Goal: Use online tool/utility

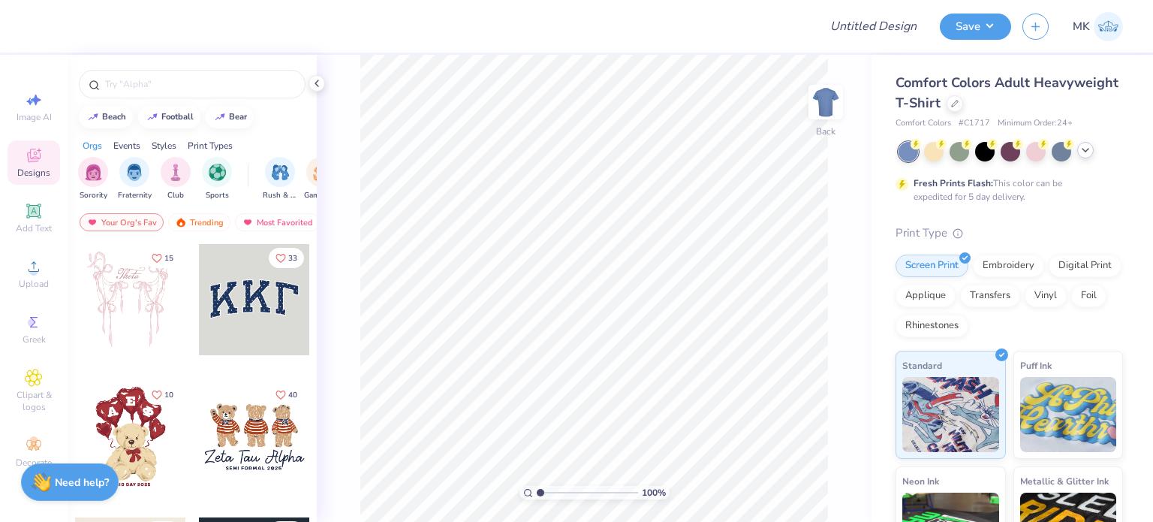
click at [1087, 158] on div at bounding box center [1086, 150] width 17 height 17
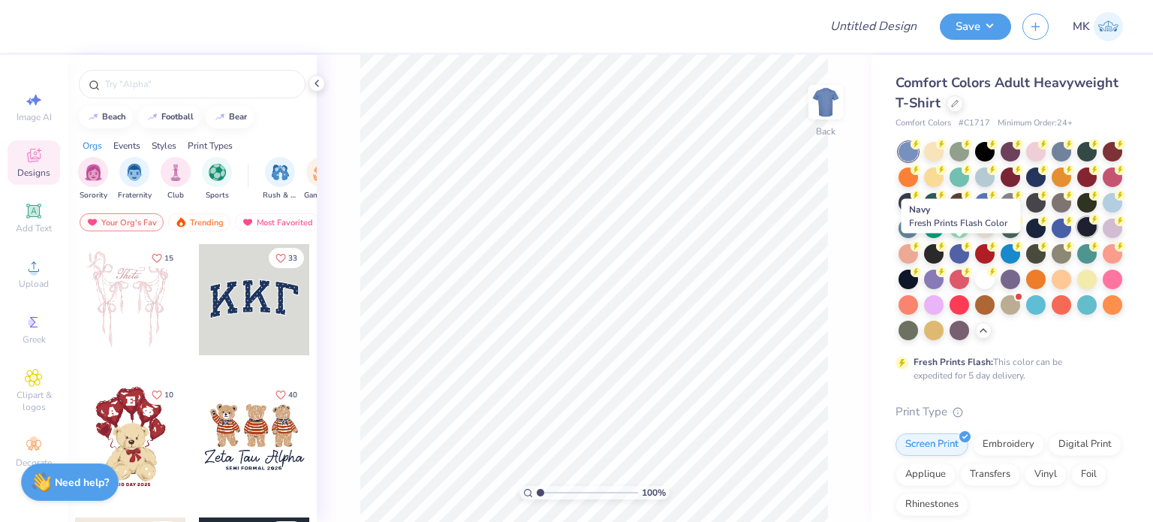
click at [1078, 237] on div at bounding box center [1088, 227] width 20 height 20
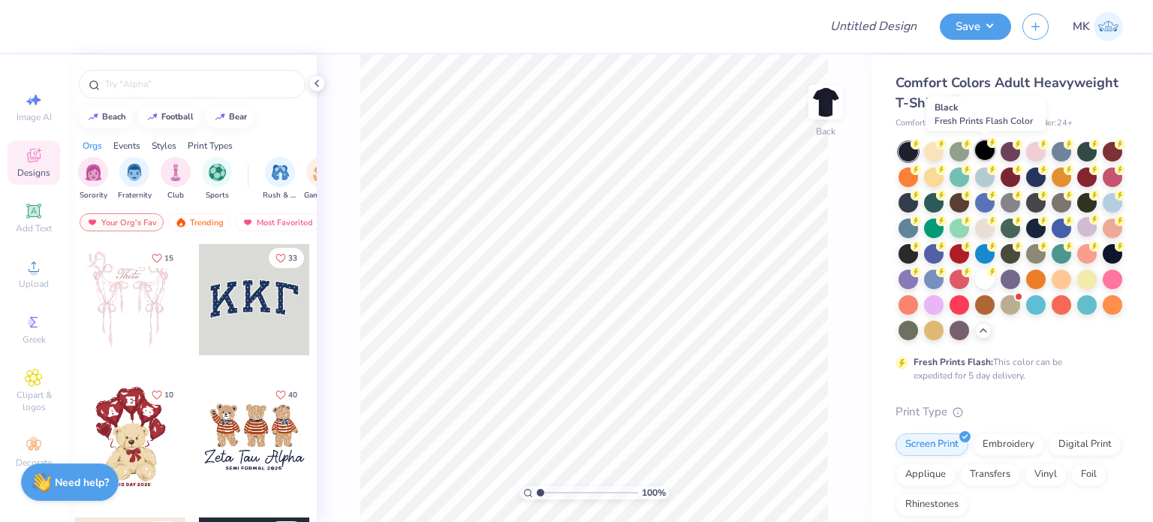
click at [987, 154] on div at bounding box center [985, 150] width 20 height 20
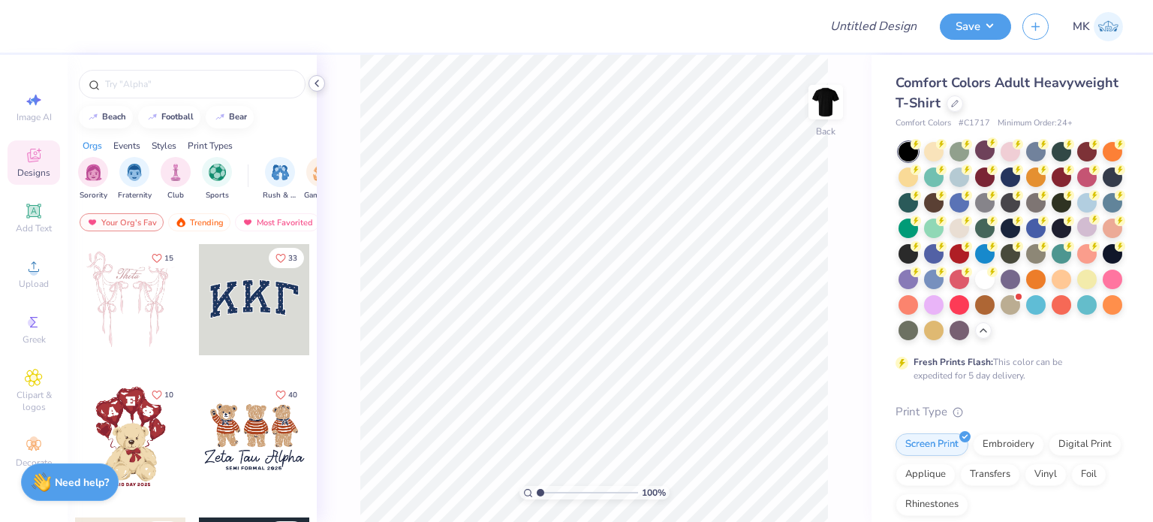
click at [313, 81] on icon at bounding box center [317, 83] width 12 height 12
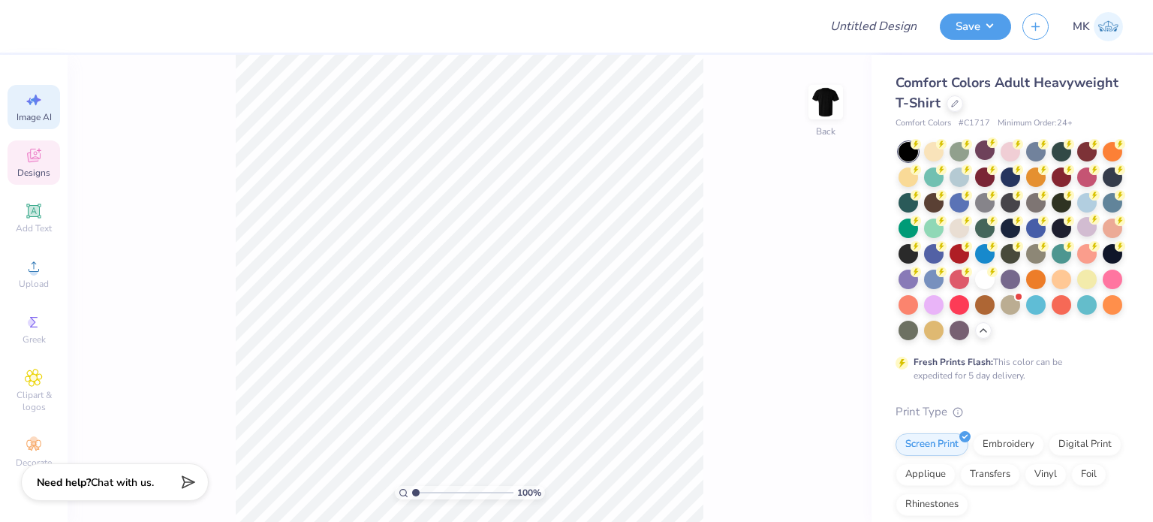
click at [43, 95] on div "Image AI" at bounding box center [34, 107] width 53 height 44
select select "4"
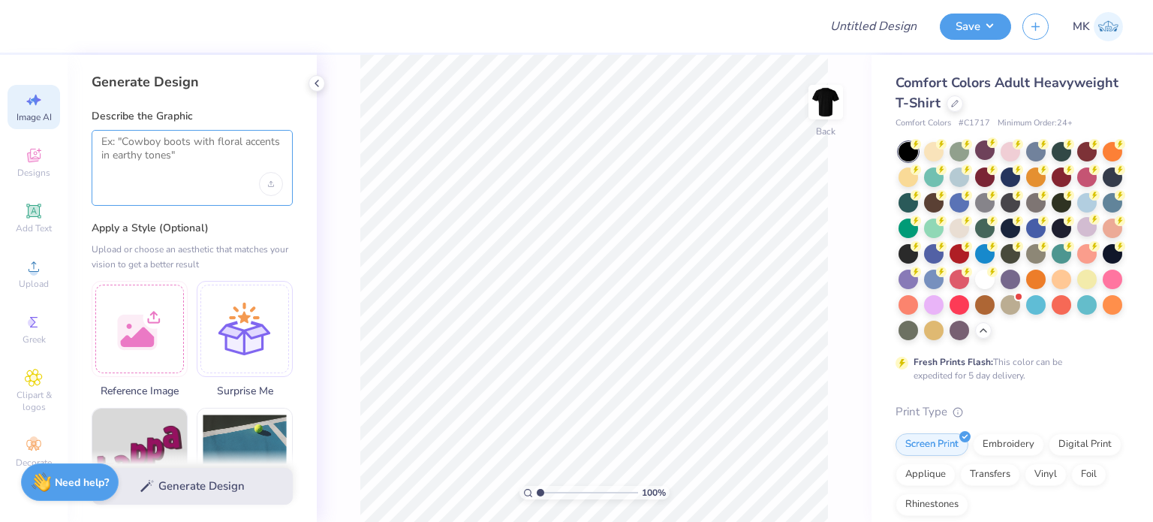
click at [152, 160] on textarea at bounding box center [192, 154] width 182 height 38
paste textarea "Conference And Event Services"
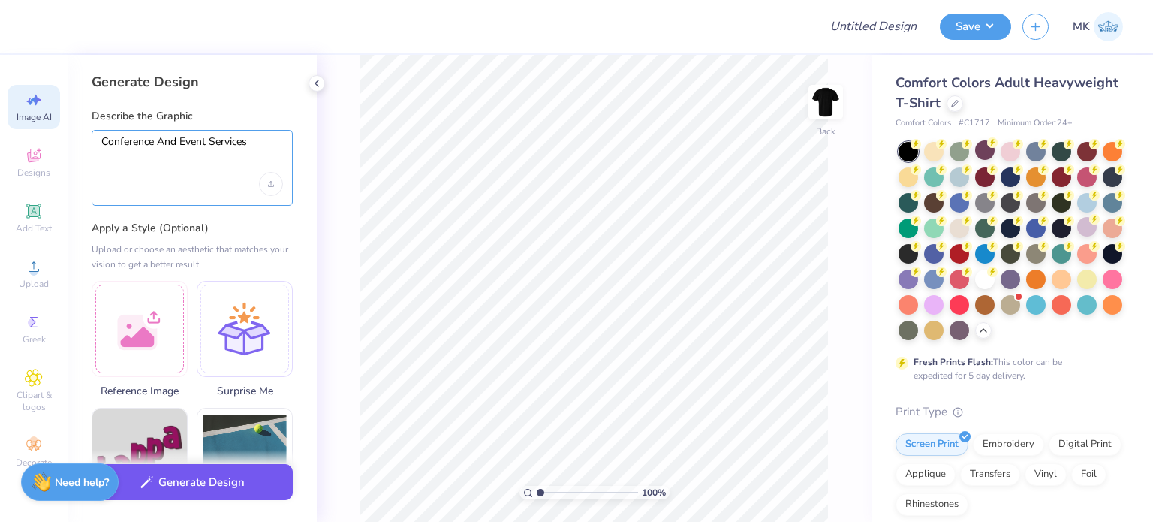
type textarea "Conference And Event Services"
click at [211, 492] on button "Generate Design" at bounding box center [192, 482] width 201 height 37
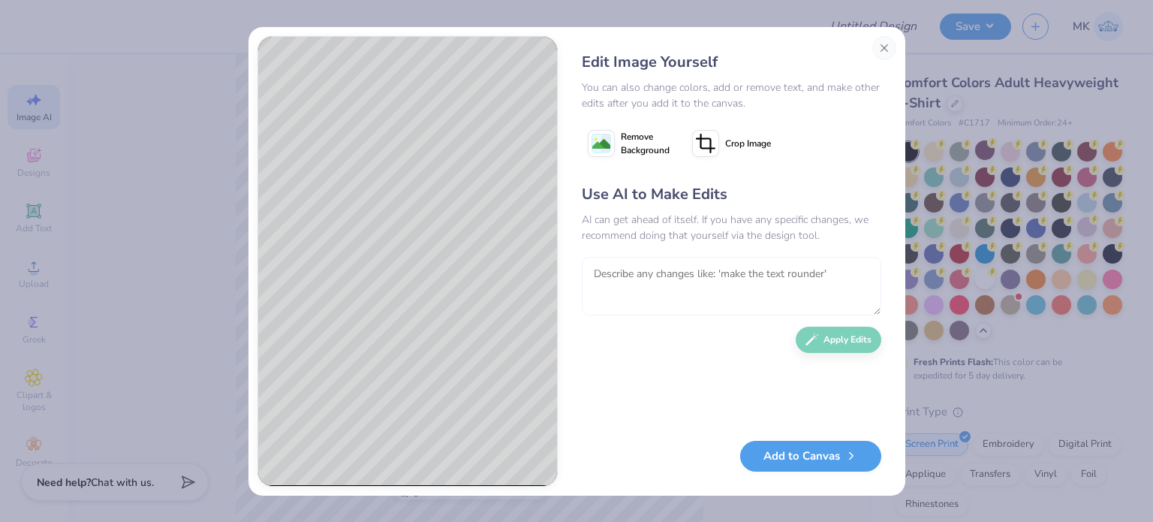
click at [651, 276] on textarea at bounding box center [732, 286] width 300 height 59
type textarea "just the words in a cool way"
click at [840, 343] on button "Apply Edits" at bounding box center [839, 340] width 86 height 26
